Goal: Information Seeking & Learning: Learn about a topic

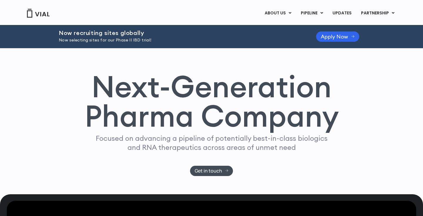
click at [158, 73] on h1 "Next-Generation Pharma Company" at bounding box center [211, 101] width 254 height 59
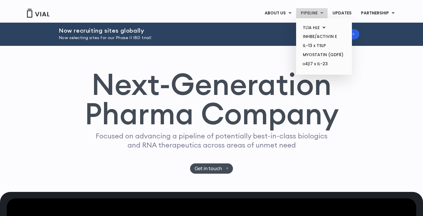
click at [319, 11] on link "PIPELINE" at bounding box center [311, 13] width 31 height 10
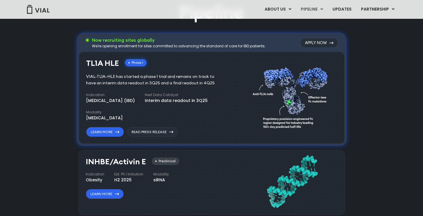
scroll to position [396, 0]
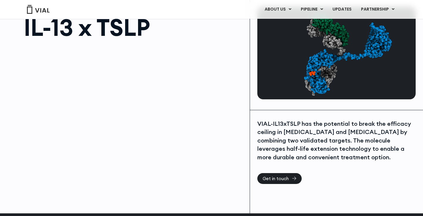
scroll to position [22, 0]
